Goal: Find specific page/section: Find specific page/section

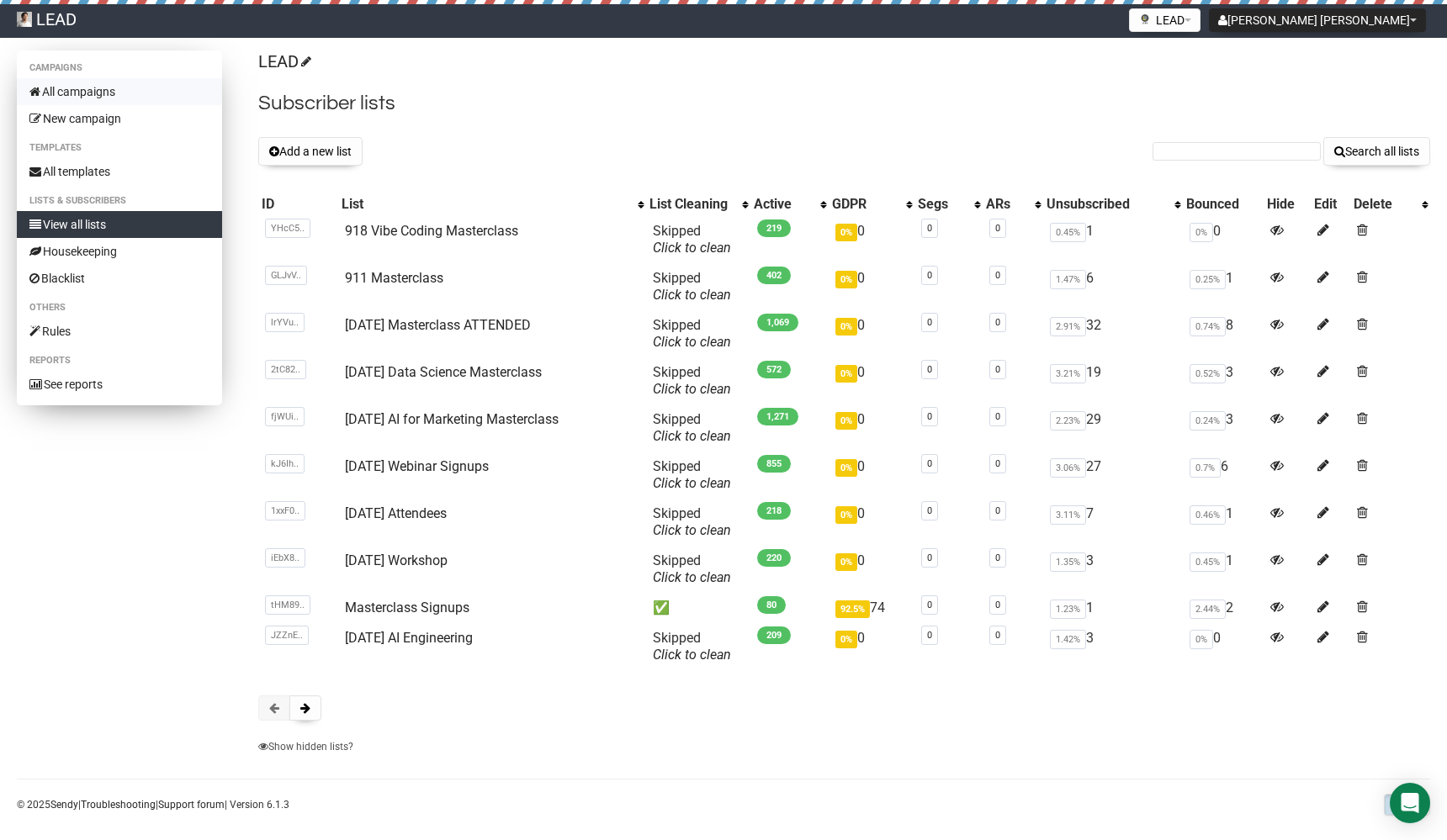
click at [65, 96] on link "All campaigns" at bounding box center [120, 92] width 206 height 27
click at [1253, 154] on input "text" at bounding box center [1237, 151] width 168 height 19
type input "torchiminds"
click at [1323, 137] on button "Search all lists" at bounding box center [1376, 151] width 107 height 29
